Goal: Transaction & Acquisition: Obtain resource

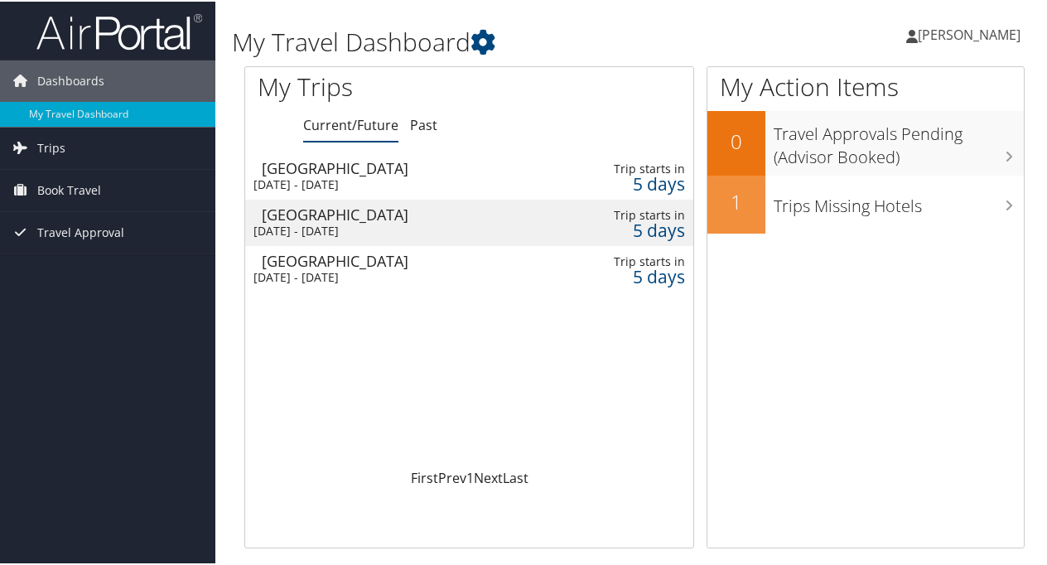
click at [348, 169] on div "[GEOGRAPHIC_DATA]" at bounding box center [400, 166] width 276 height 15
click at [388, 234] on div "[DATE] - [DATE]" at bounding box center [391, 229] width 276 height 15
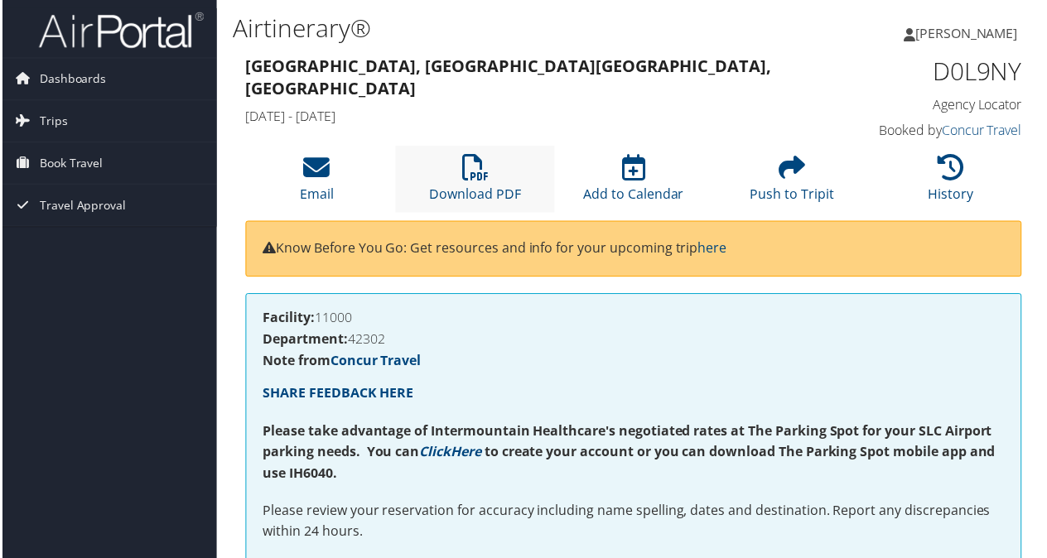
click at [485, 209] on li "Download PDF" at bounding box center [474, 180] width 159 height 67
